Goal: Communication & Community: Answer question/provide support

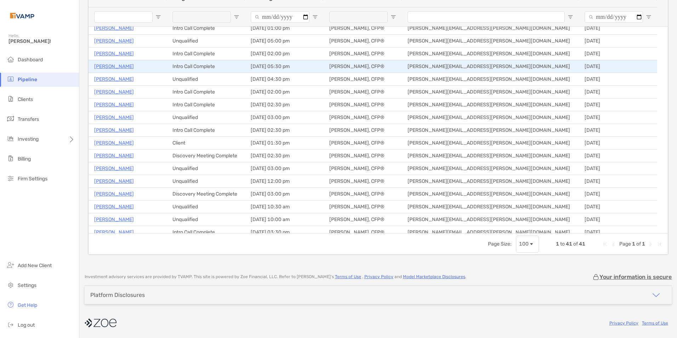
click at [126, 67] on p "Nicole Pellegrino" at bounding box center [114, 66] width 40 height 9
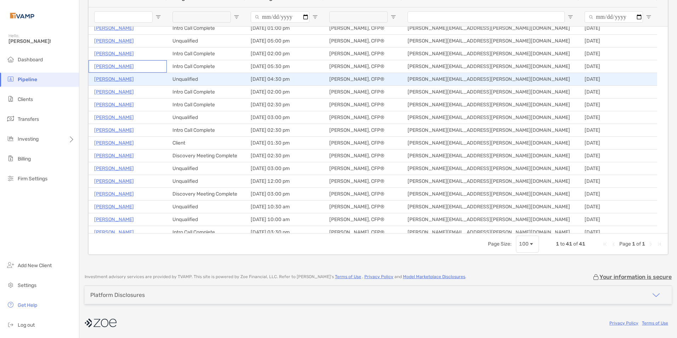
scroll to position [33, 0]
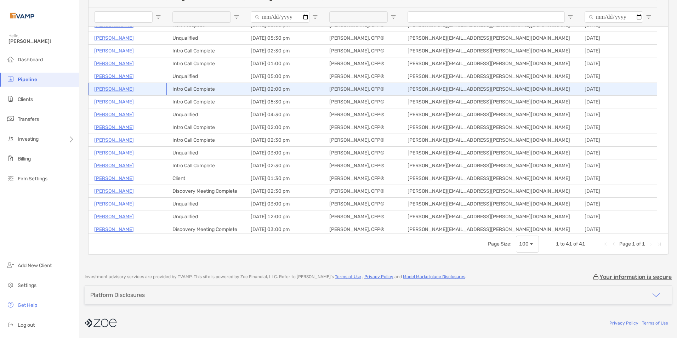
click at [121, 92] on p "Jane George" at bounding box center [114, 89] width 40 height 9
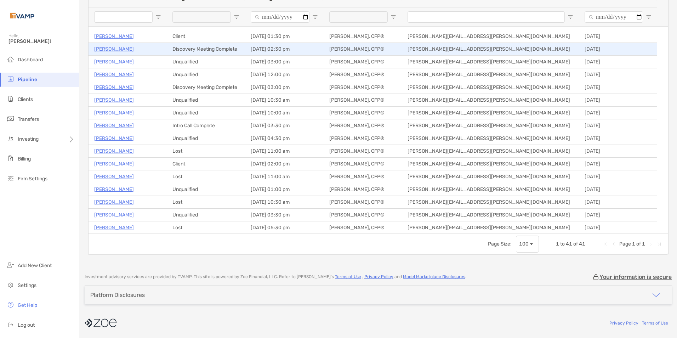
scroll to position [139, 0]
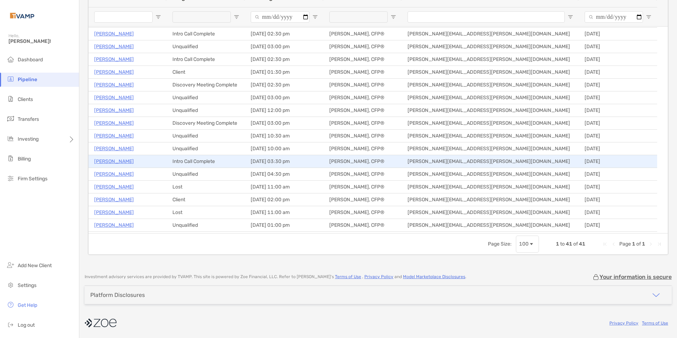
click at [112, 159] on p "[PERSON_NAME]" at bounding box center [114, 161] width 40 height 9
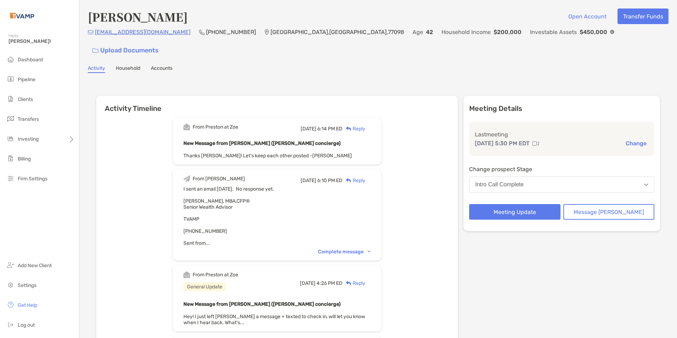
click at [365, 125] on div "Reply" at bounding box center [353, 128] width 23 height 7
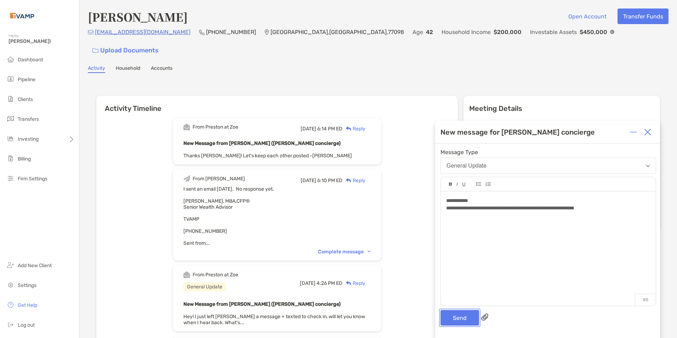
click at [460, 317] on button "Send" at bounding box center [459, 318] width 39 height 16
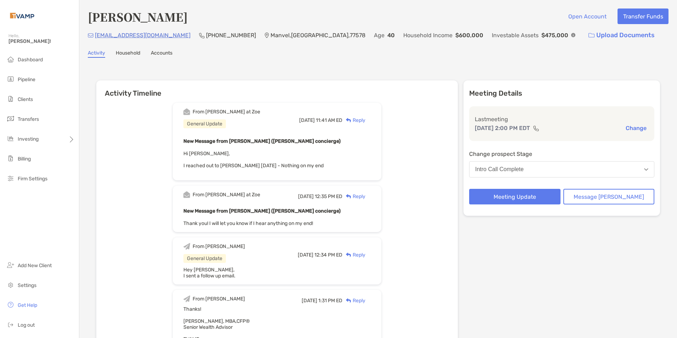
click at [365, 119] on div "Reply" at bounding box center [353, 119] width 23 height 7
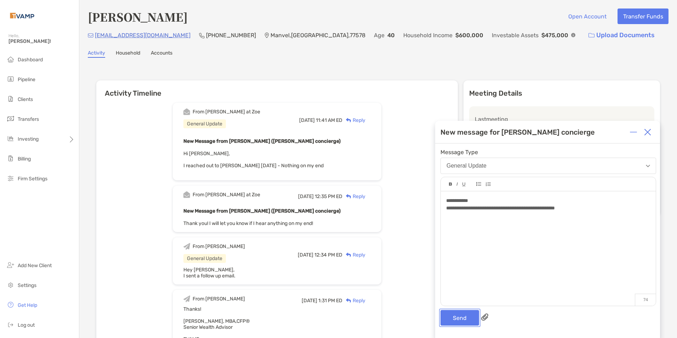
click at [444, 317] on button "Send" at bounding box center [459, 318] width 39 height 16
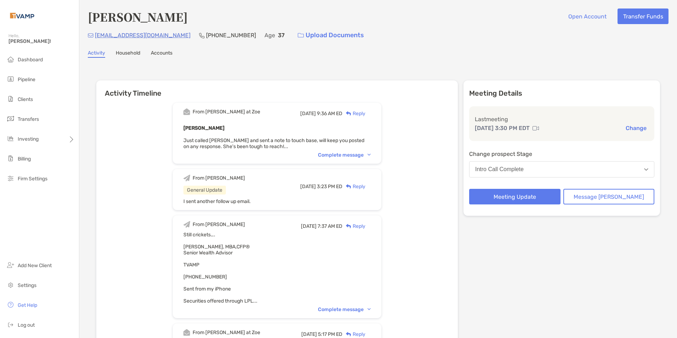
click at [371, 154] on img at bounding box center [368, 155] width 3 height 2
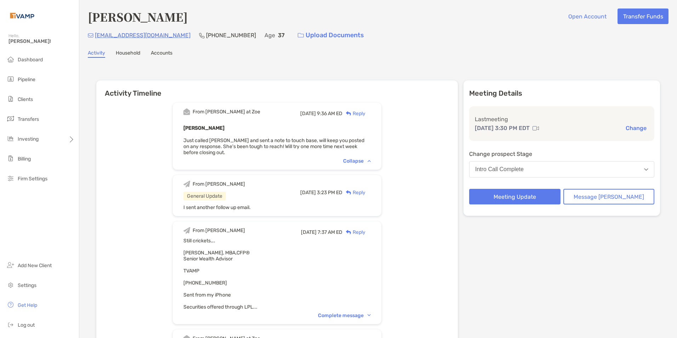
click at [365, 114] on div "Reply" at bounding box center [353, 113] width 23 height 7
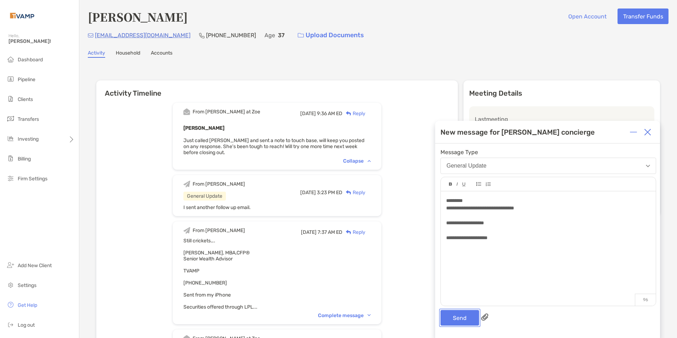
click at [462, 316] on button "Send" at bounding box center [459, 318] width 39 height 16
